Goal: Transaction & Acquisition: Purchase product/service

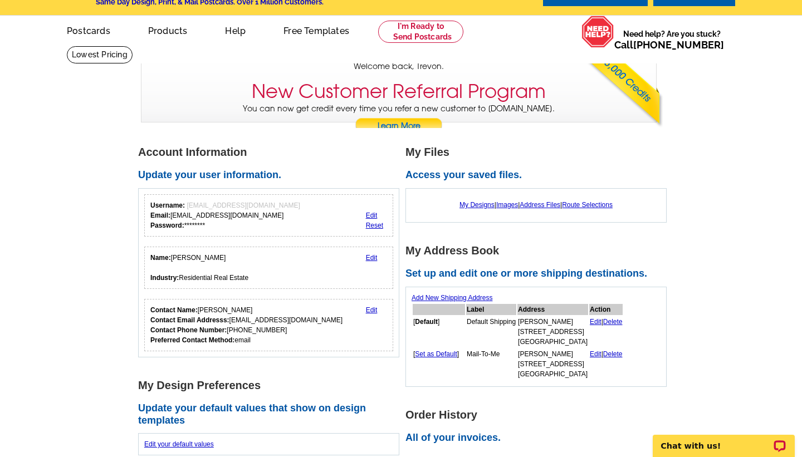
scroll to position [28, 0]
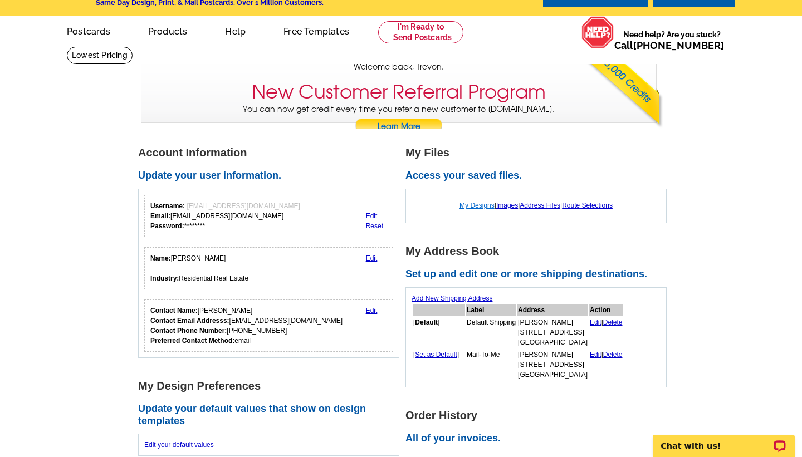
click at [477, 204] on link "My Designs" at bounding box center [476, 206] width 35 height 8
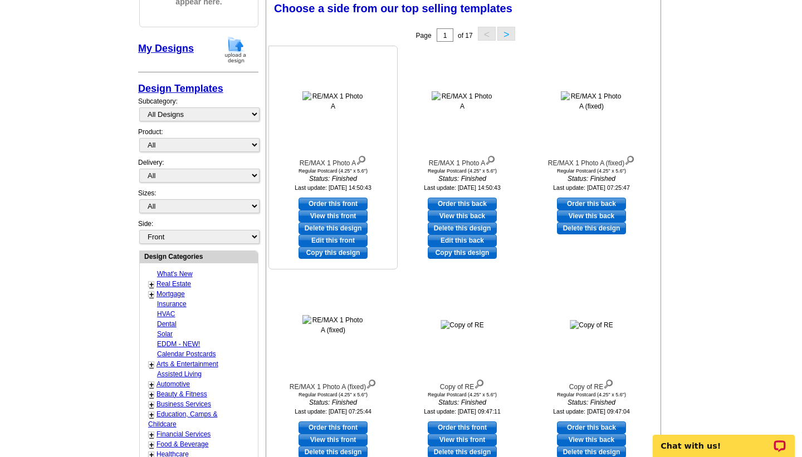
scroll to position [74, 0]
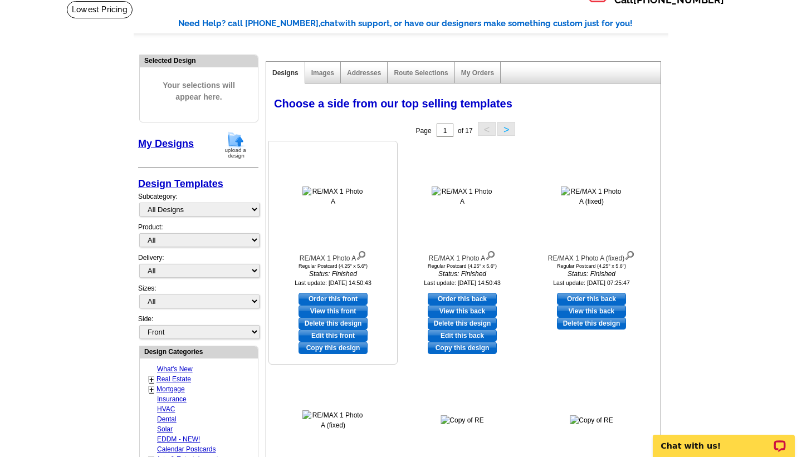
click at [335, 309] on link "View this front" at bounding box center [333, 311] width 69 height 12
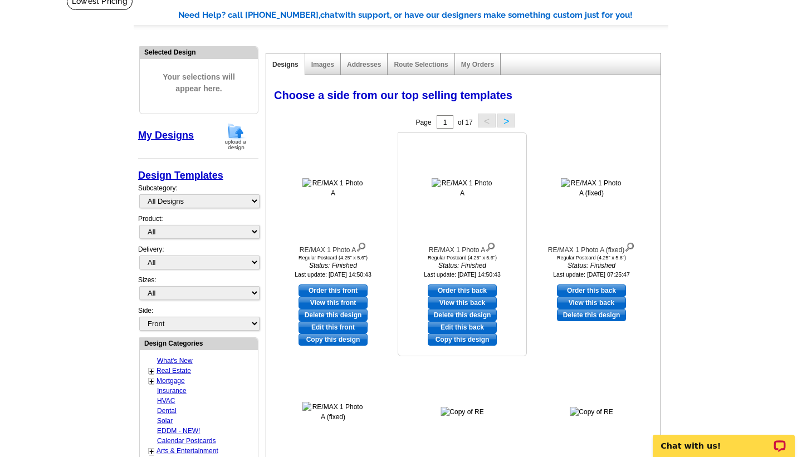
scroll to position [83, 0]
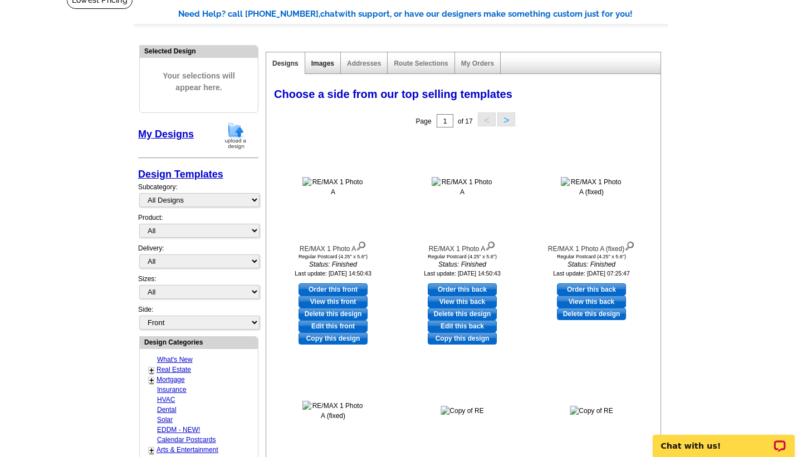
click at [320, 63] on link "Images" at bounding box center [322, 64] width 23 height 8
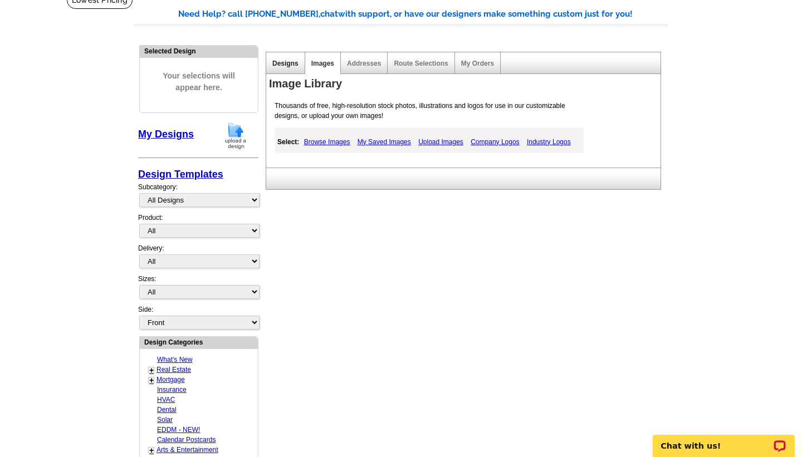
click at [283, 64] on link "Designs" at bounding box center [285, 64] width 26 height 8
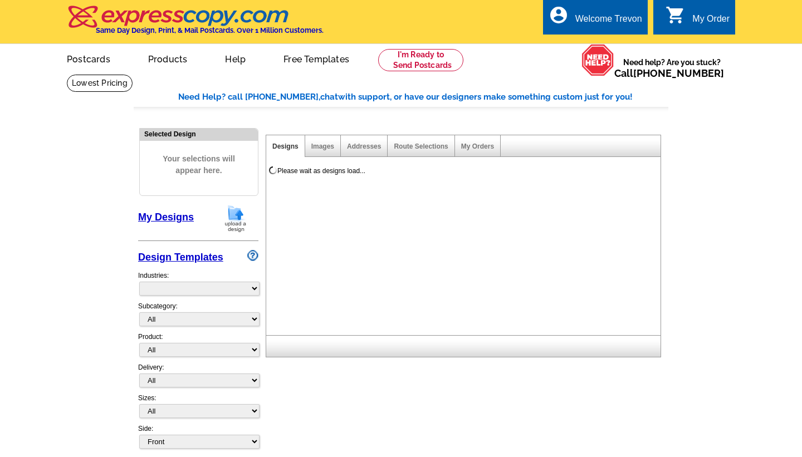
select select "785"
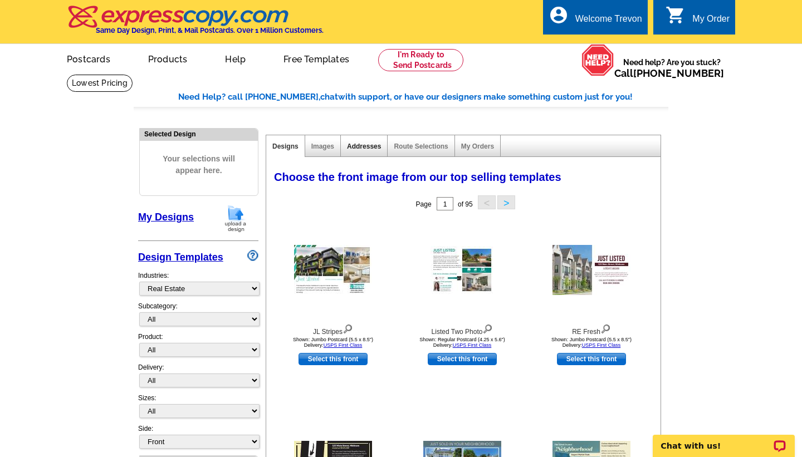
click at [368, 146] on link "Addresses" at bounding box center [364, 147] width 34 height 8
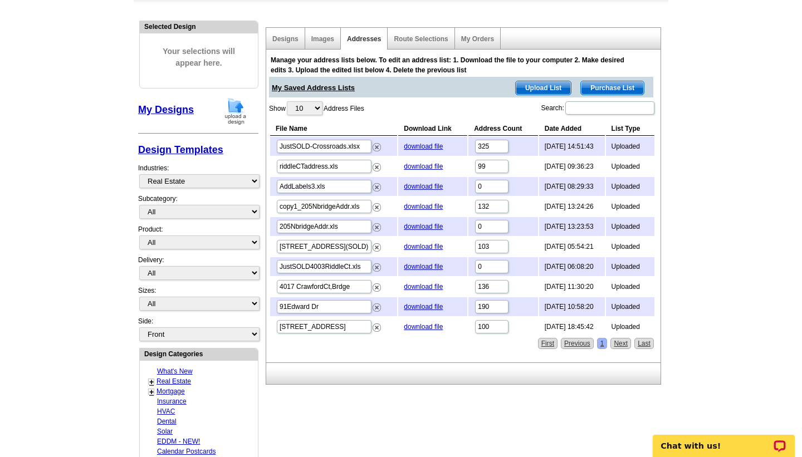
scroll to position [110, 0]
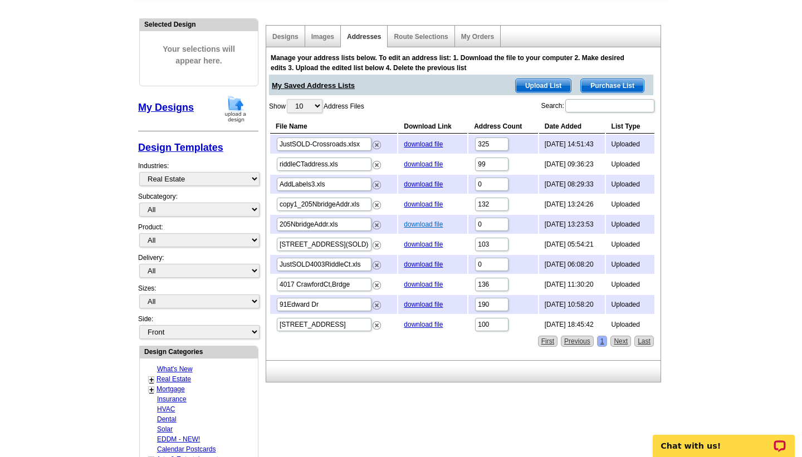
click at [420, 224] on link "download file" at bounding box center [423, 225] width 39 height 8
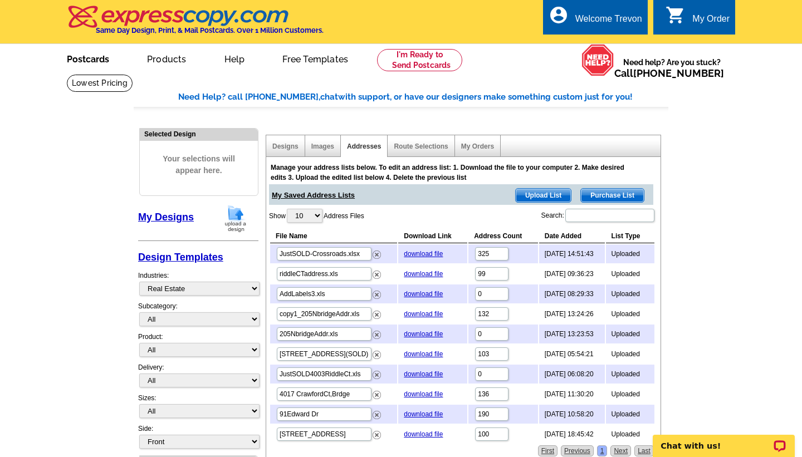
click at [85, 63] on link "Postcards" at bounding box center [88, 58] width 78 height 26
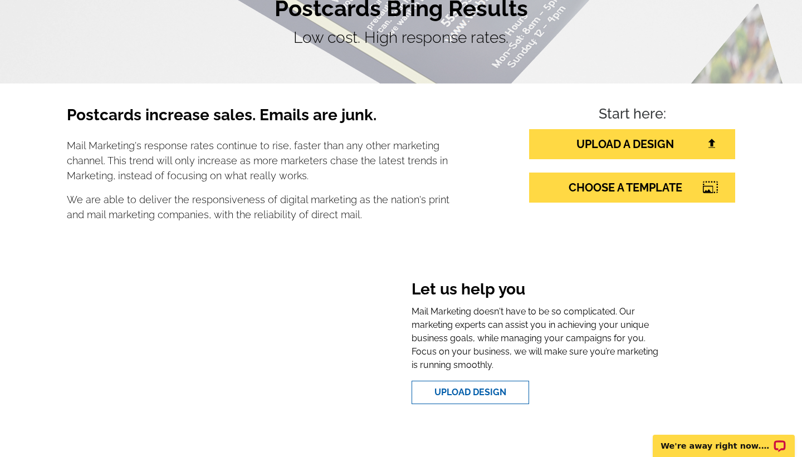
scroll to position [114, 0]
click at [622, 142] on link "UPLOAD A DESIGN" at bounding box center [632, 144] width 206 height 30
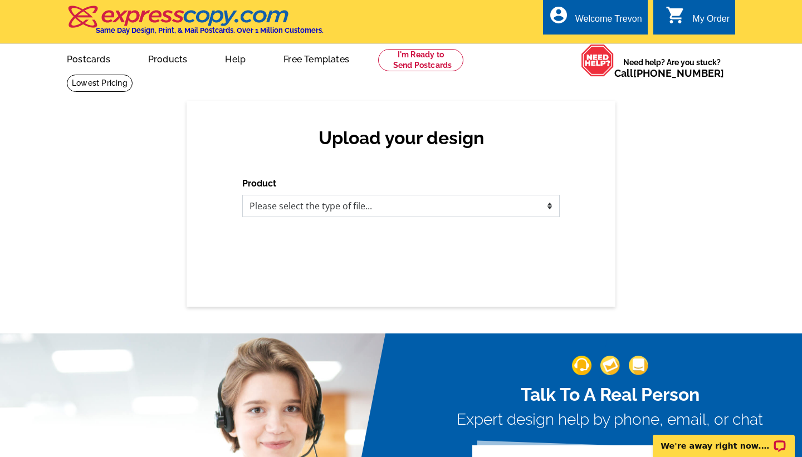
click at [443, 206] on select "Please select the type of file... Postcards Business Cards Letters and flyers G…" at bounding box center [400, 206] width 317 height 22
select select "1"
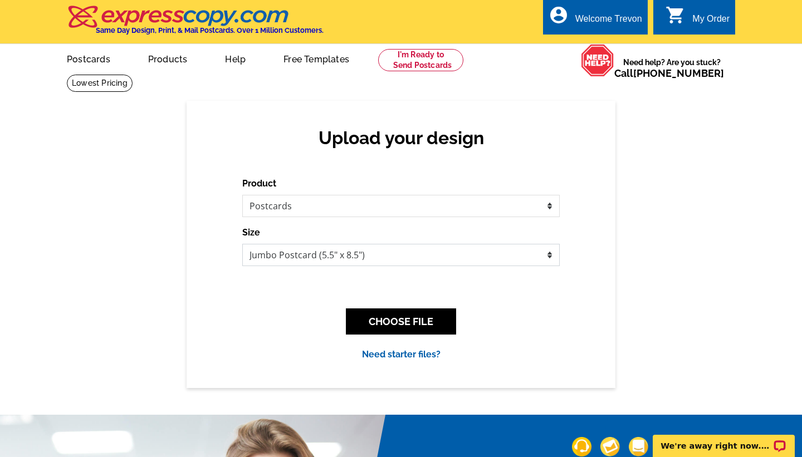
click at [551, 256] on select "Jumbo Postcard (5.5" x 8.5") Regular Postcard (4.25" x 5.6") Panoramic Postcard…" at bounding box center [400, 255] width 317 height 22
